Goal: Navigation & Orientation: Find specific page/section

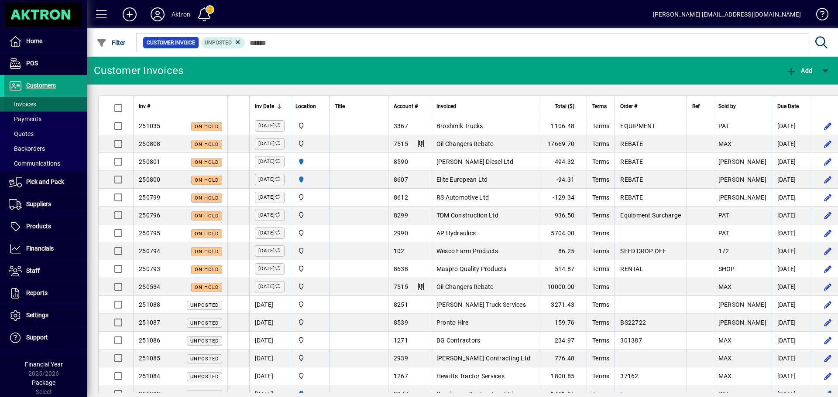
click at [32, 106] on span "Invoices" at bounding box center [22, 104] width 27 height 7
click at [34, 134] on span at bounding box center [45, 133] width 83 height 21
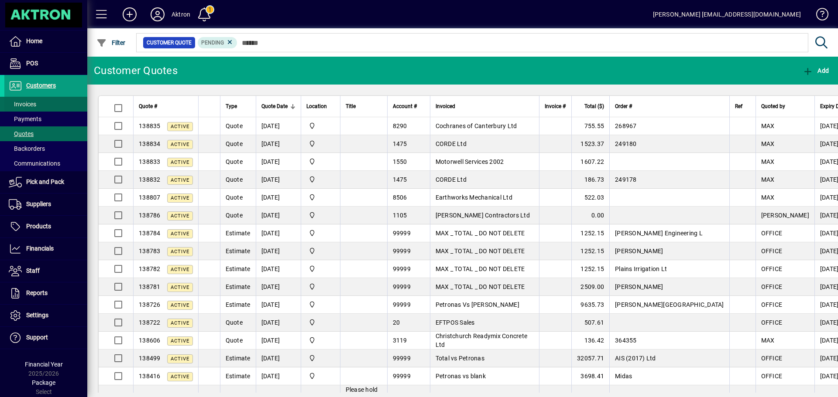
click at [22, 103] on span "Invoices" at bounding box center [22, 104] width 27 height 7
